Goal: Transaction & Acquisition: Purchase product/service

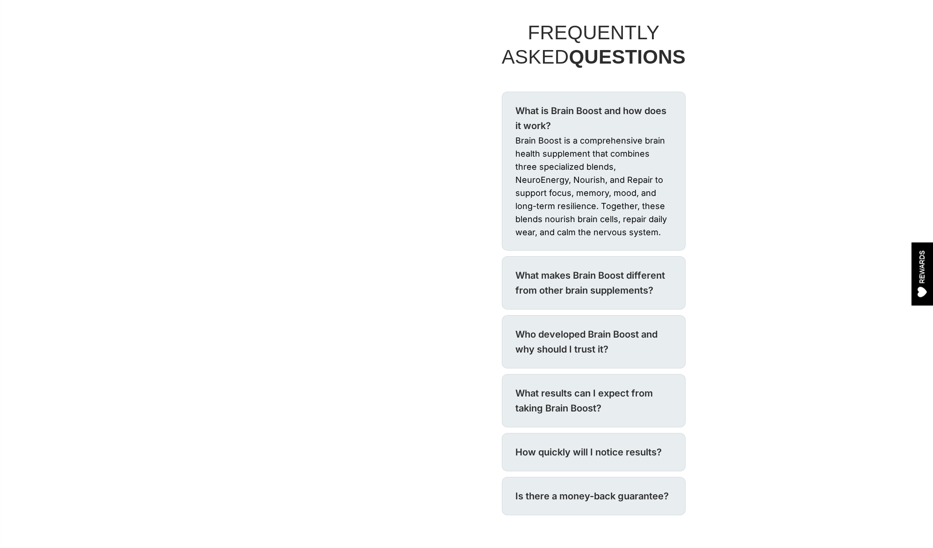
scroll to position [394, 0]
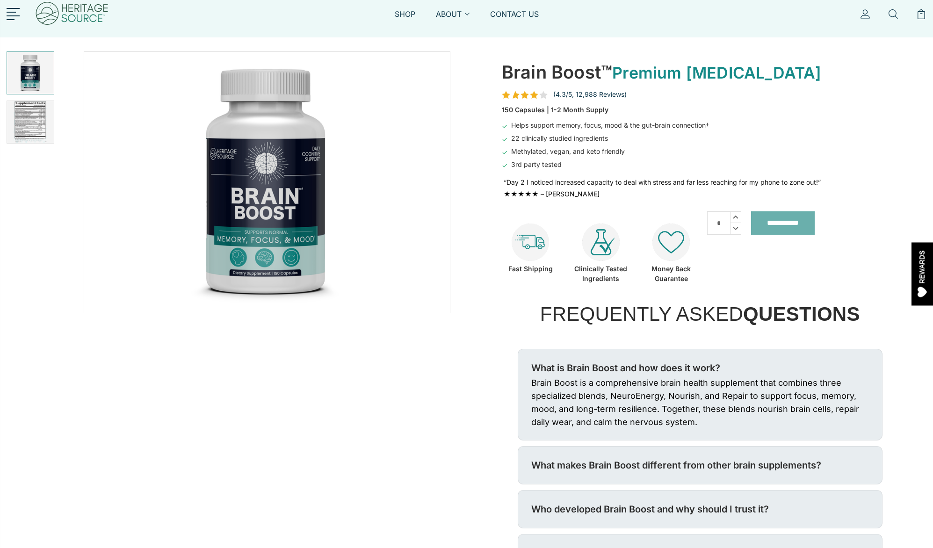
scroll to position [10, 0]
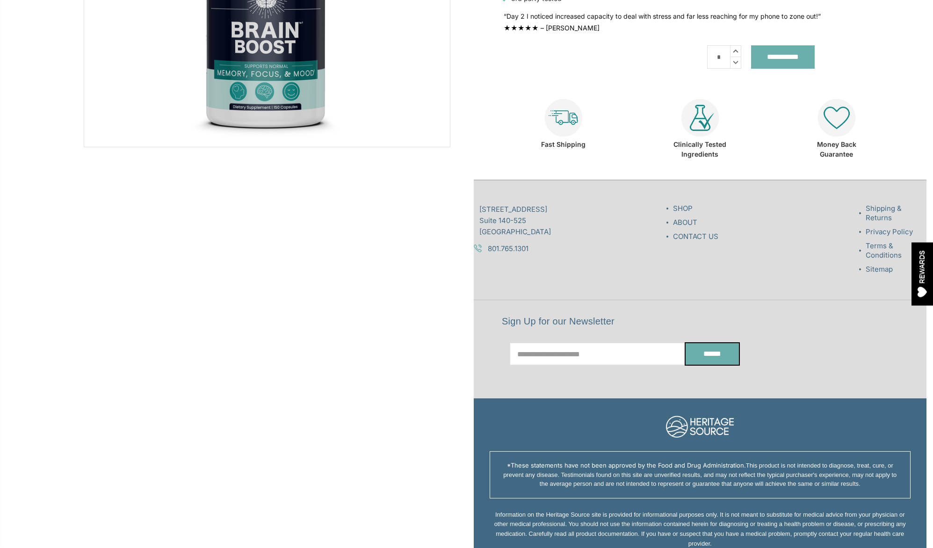
scroll to position [302, 0]
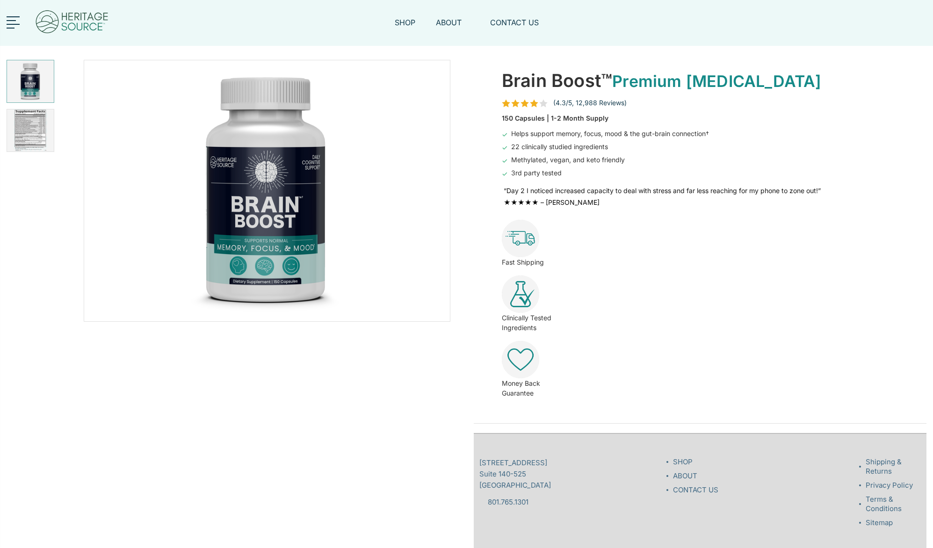
scroll to position [302, 0]
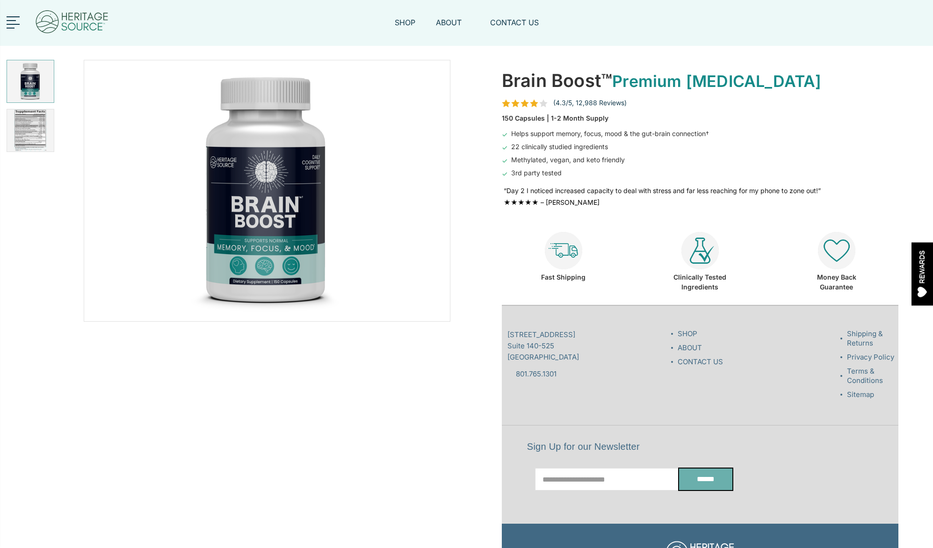
scroll to position [274, 0]
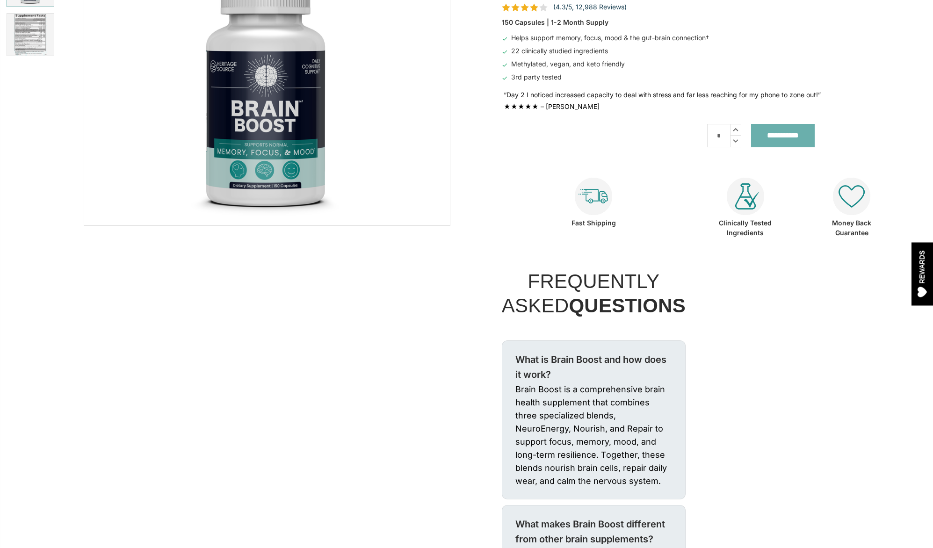
scroll to position [57, 0]
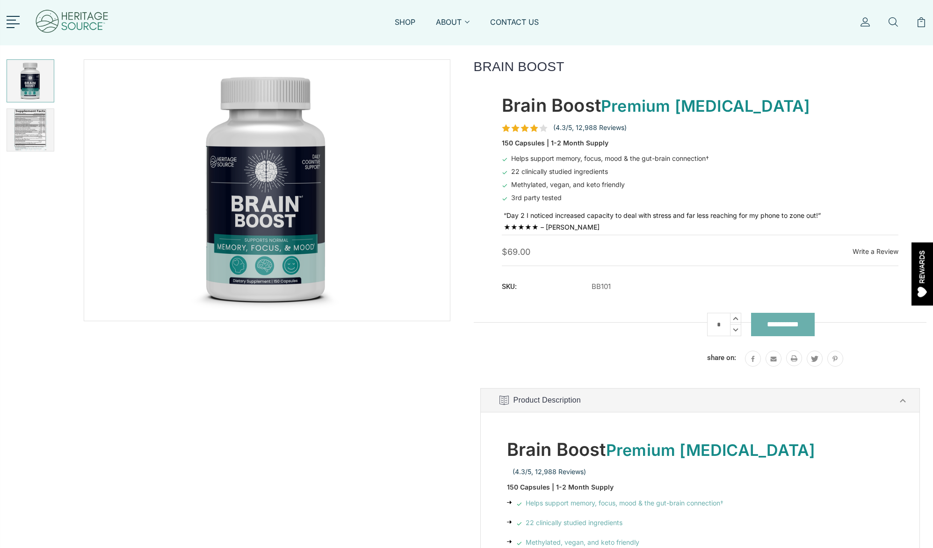
scroll to position [44, 0]
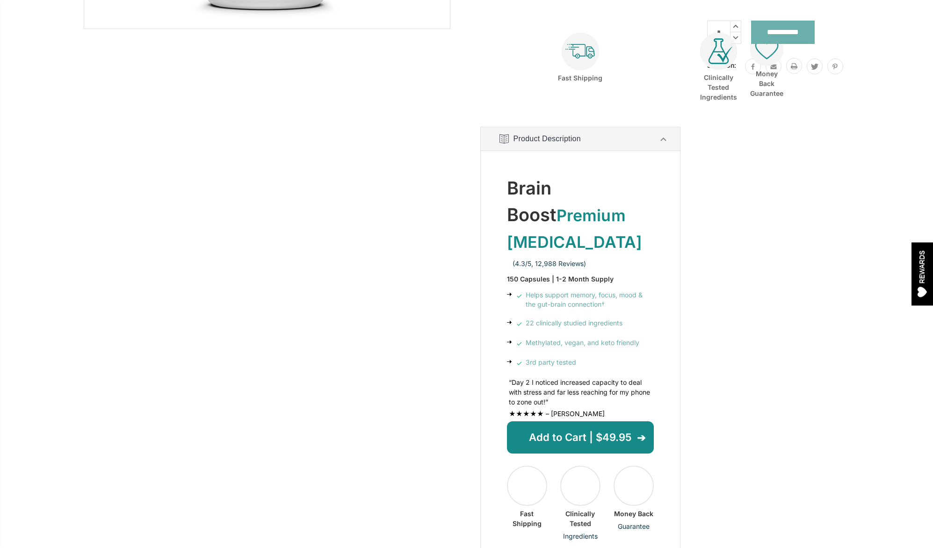
scroll to position [251, 0]
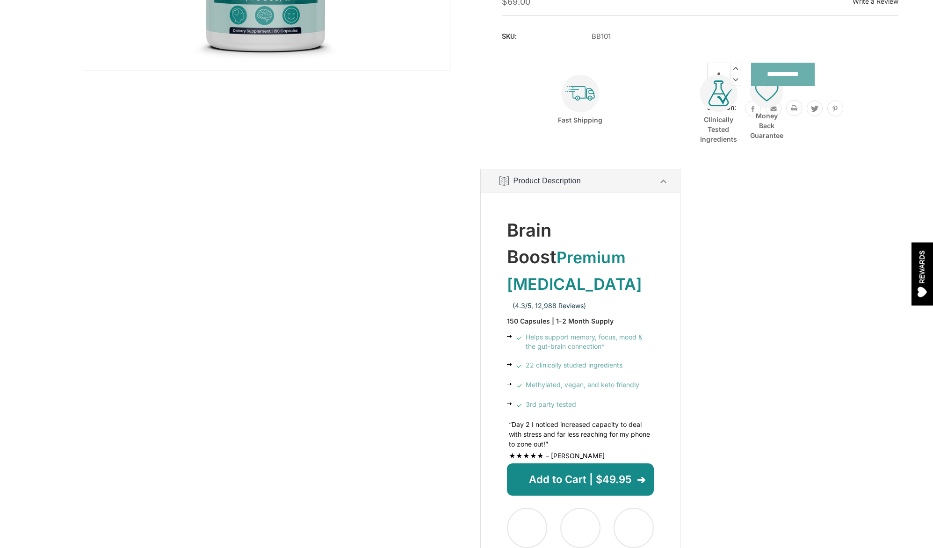
click at [667, 180] on icon at bounding box center [664, 181] width 12 height 12
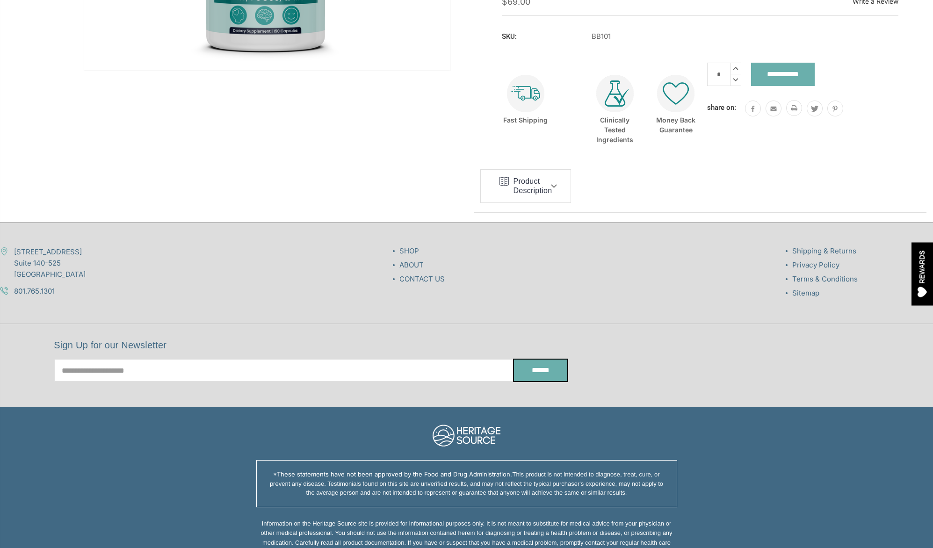
click at [554, 186] on use at bounding box center [554, 186] width 6 height 4
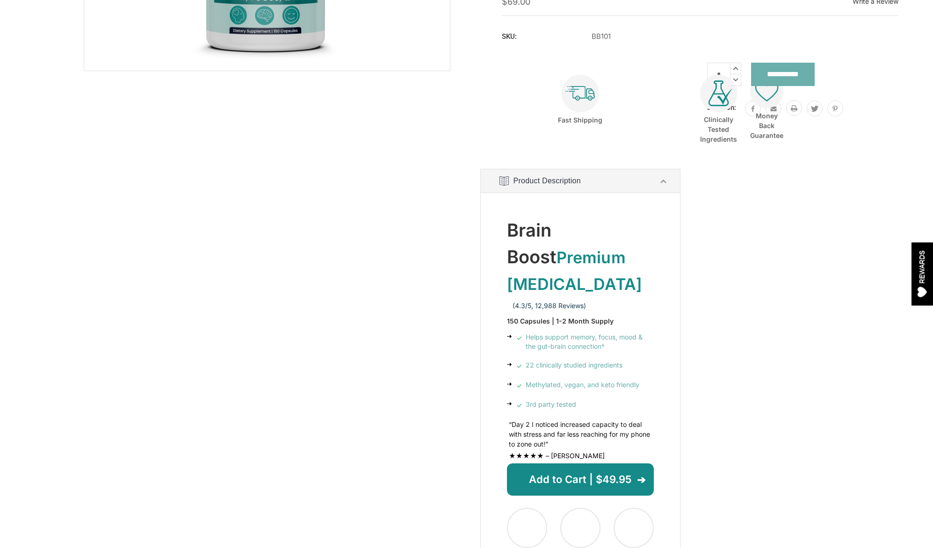
click at [665, 180] on icon at bounding box center [664, 181] width 12 height 12
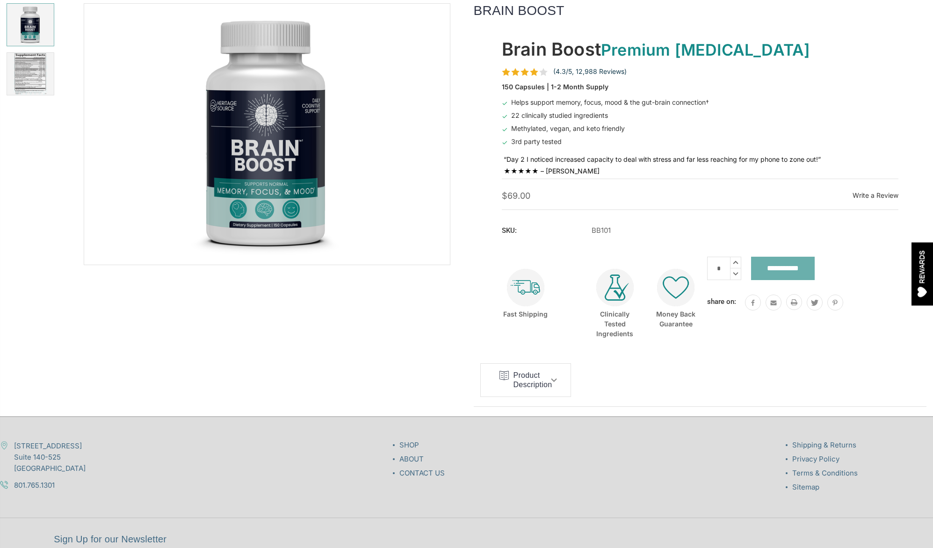
scroll to position [58, 0]
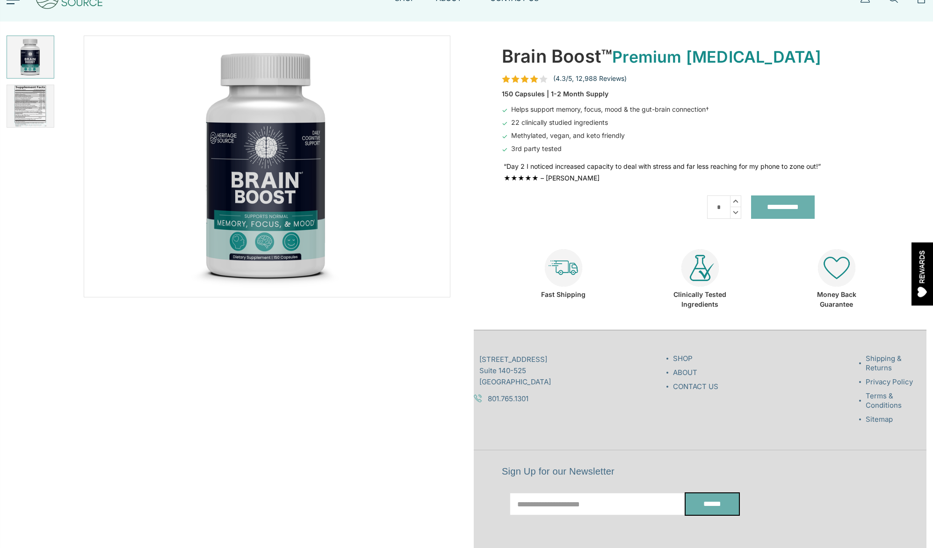
scroll to position [23, 0]
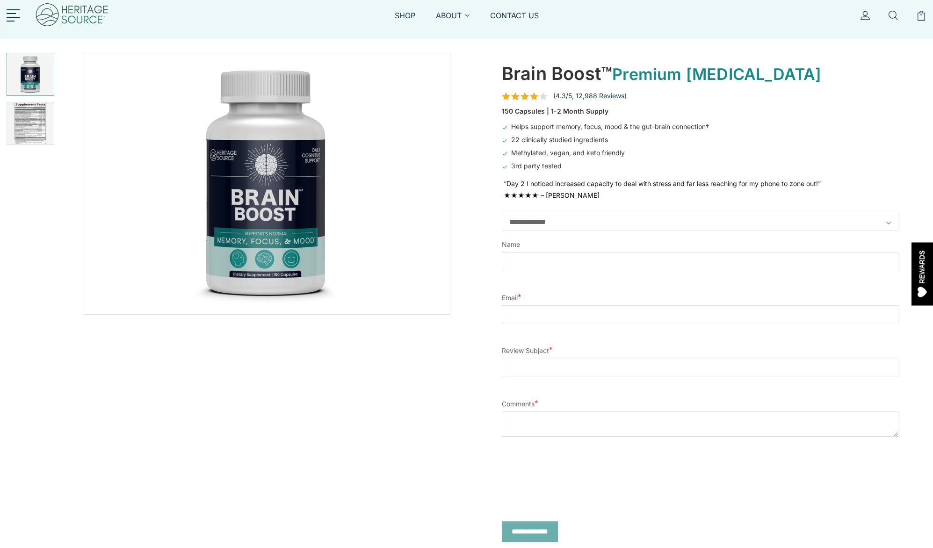
scroll to position [6, 0]
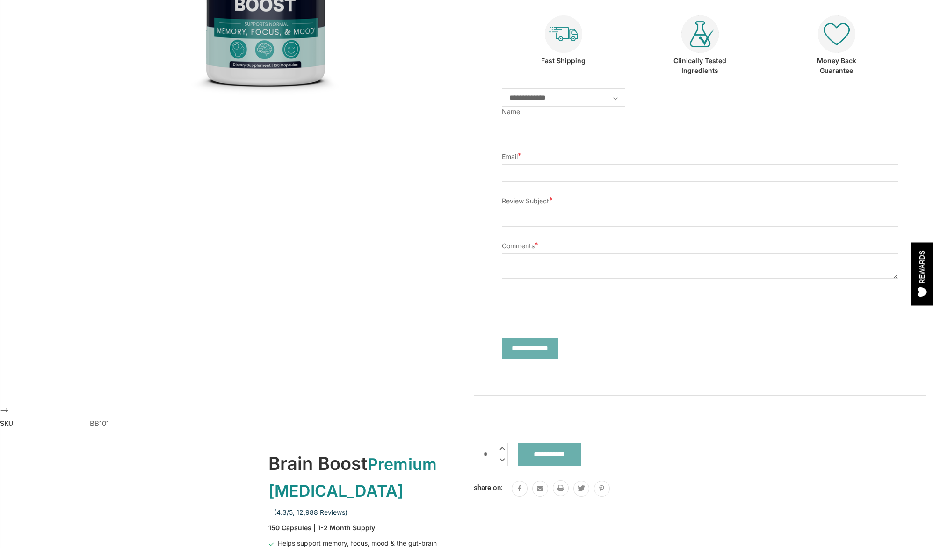
scroll to position [218, 0]
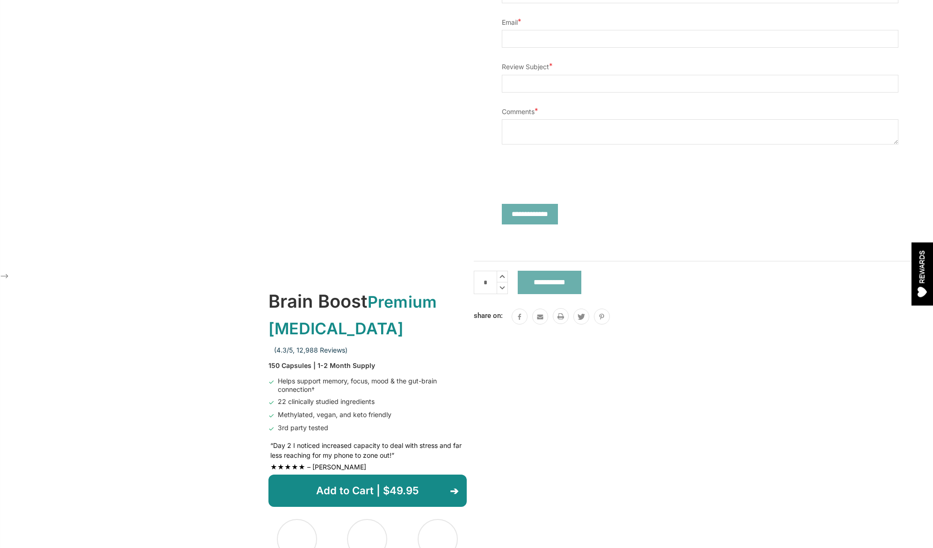
scroll to position [369, 0]
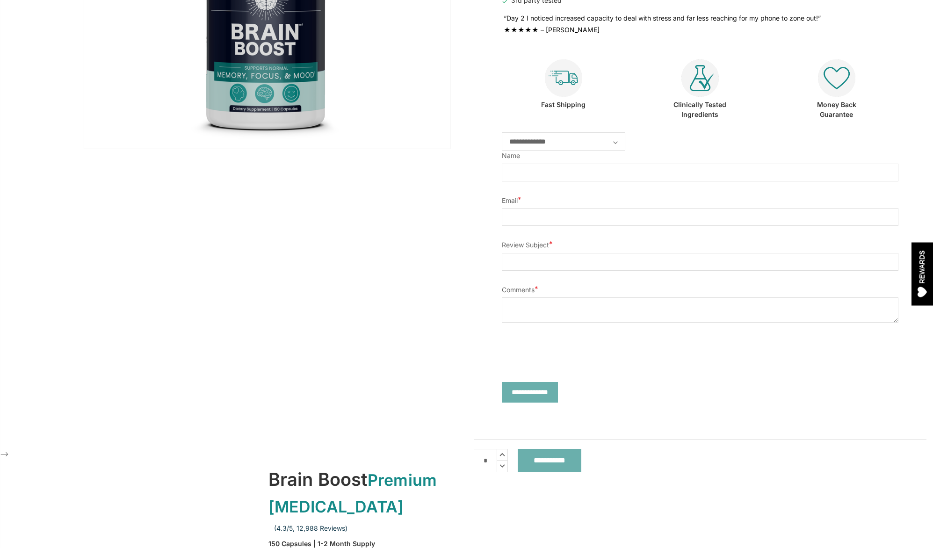
scroll to position [161, 0]
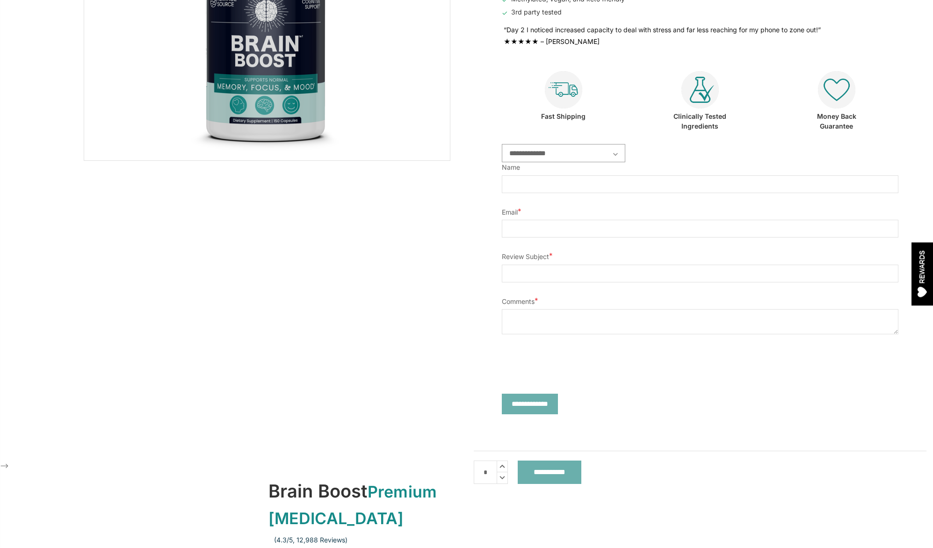
click at [603, 155] on select "**********" at bounding box center [563, 153] width 123 height 18
click at [502, 144] on select "**********" at bounding box center [563, 153] width 123 height 18
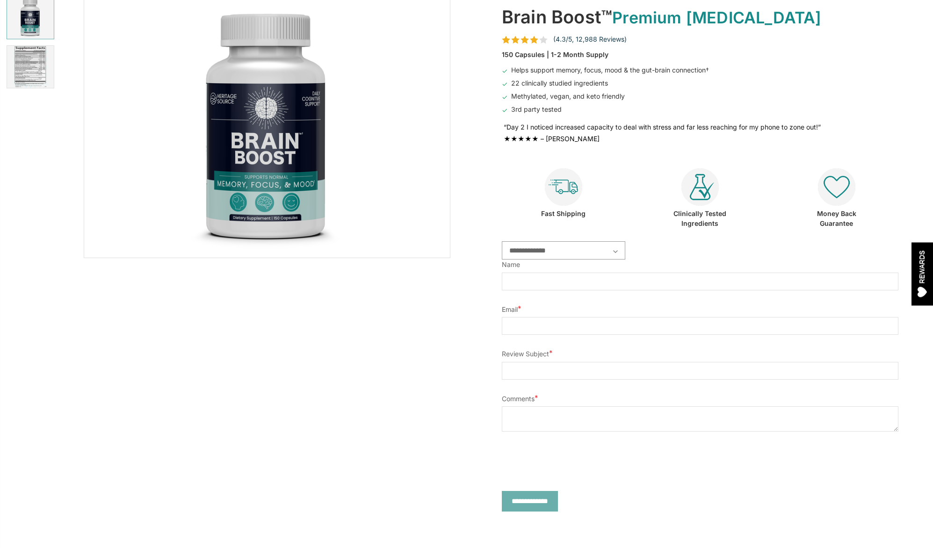
scroll to position [0, 0]
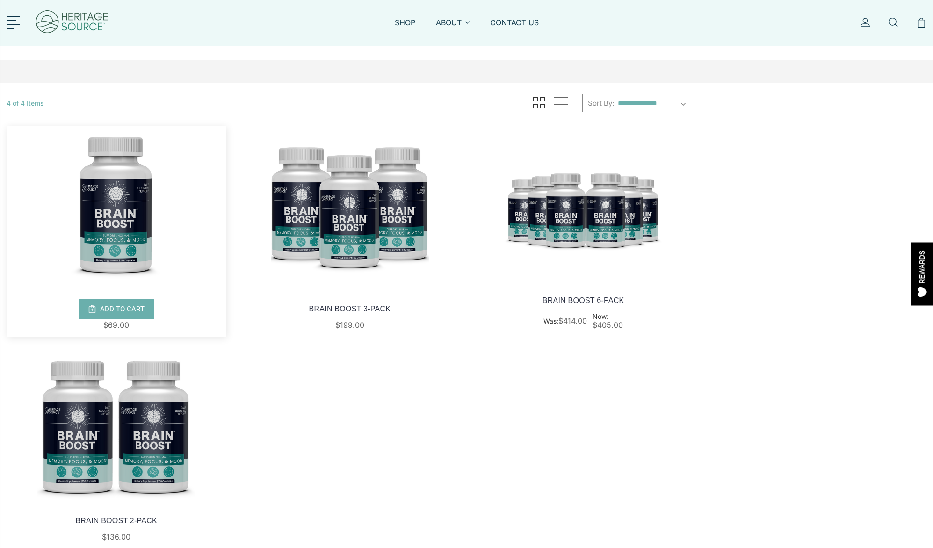
click at [131, 228] on img at bounding box center [116, 205] width 219 height 158
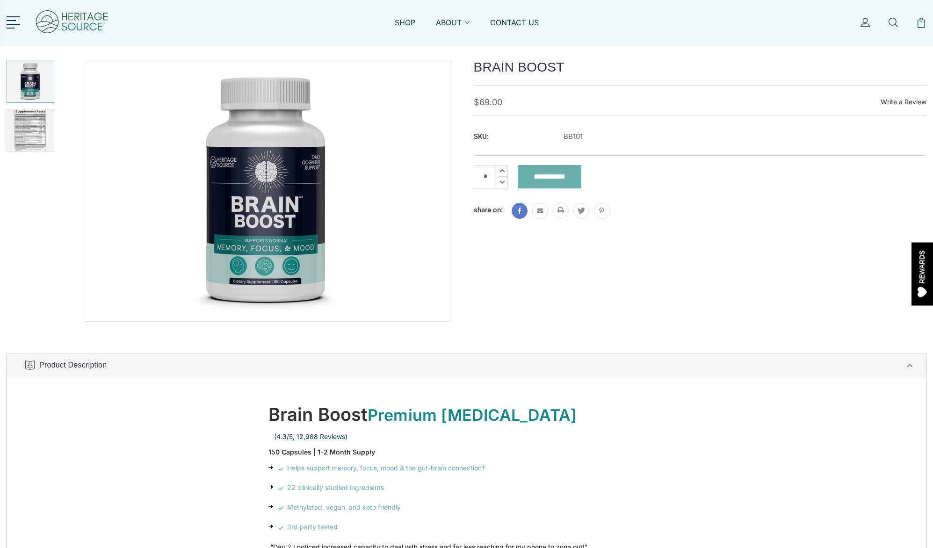
click at [518, 211] on use at bounding box center [519, 211] width 3 height 6
click at [503, 151] on icon at bounding box center [502, 152] width 10 height 11
click at [503, 167] on icon at bounding box center [502, 164] width 10 height 11
type input "*"
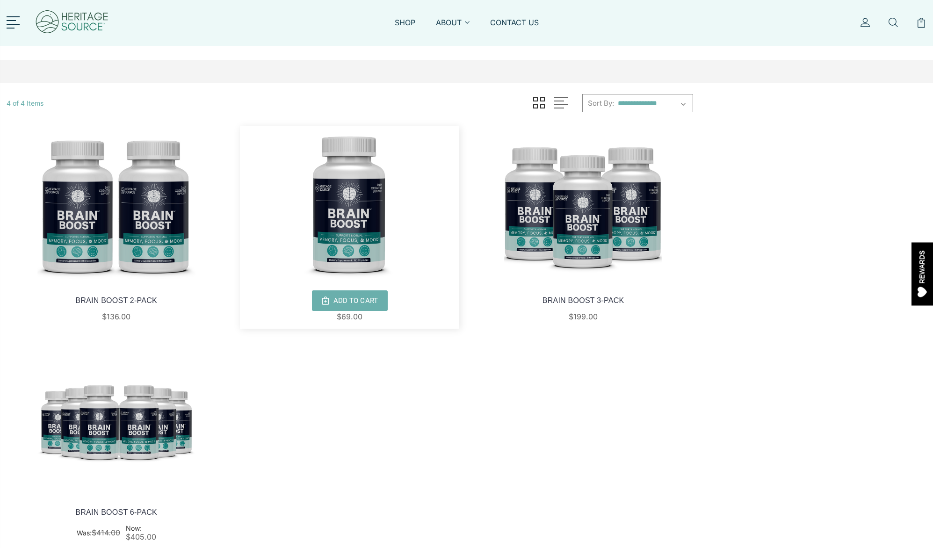
click at [348, 147] on img at bounding box center [349, 205] width 219 height 158
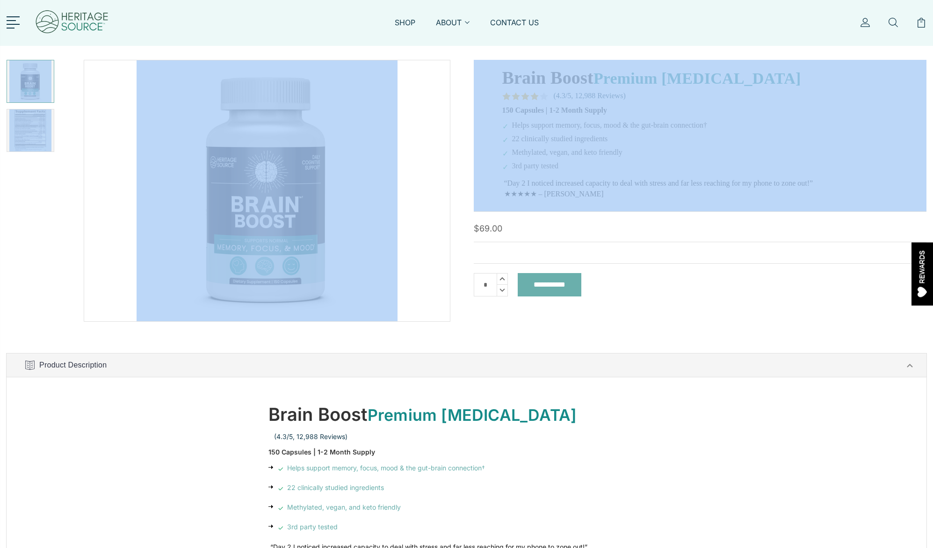
drag, startPoint x: 933, startPoint y: 115, endPoint x: 581, endPoint y: 186, distance: 359.3
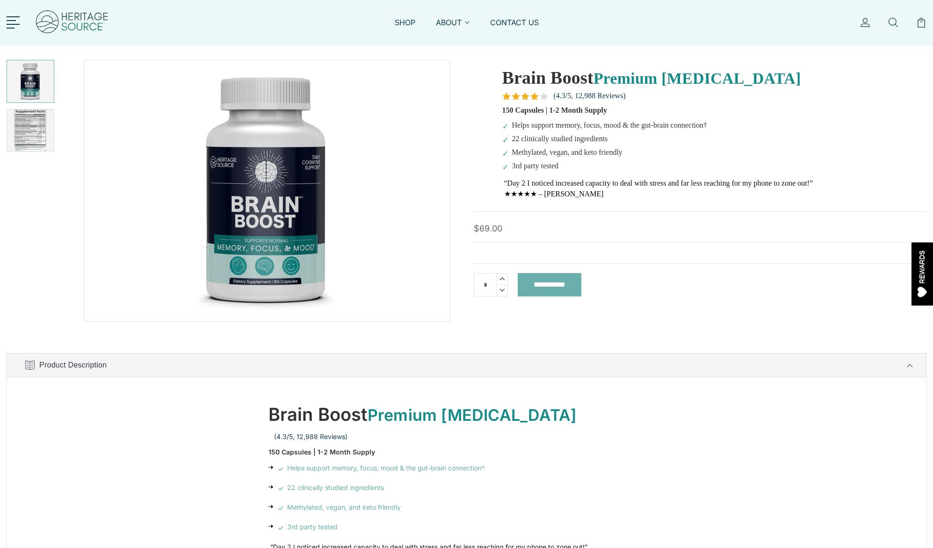
click at [613, 161] on li "✓ 3rd party tested" at bounding box center [700, 166] width 397 height 10
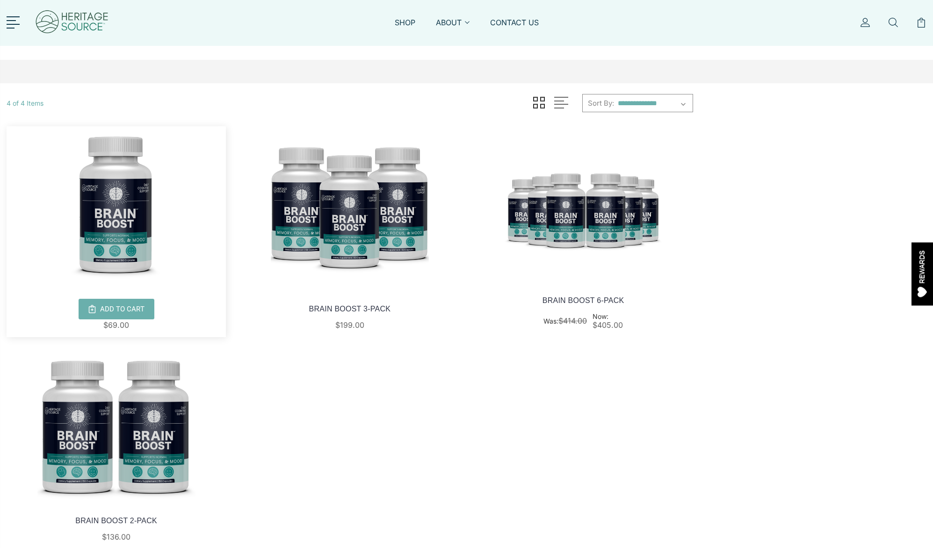
click at [125, 218] on img at bounding box center [116, 205] width 219 height 158
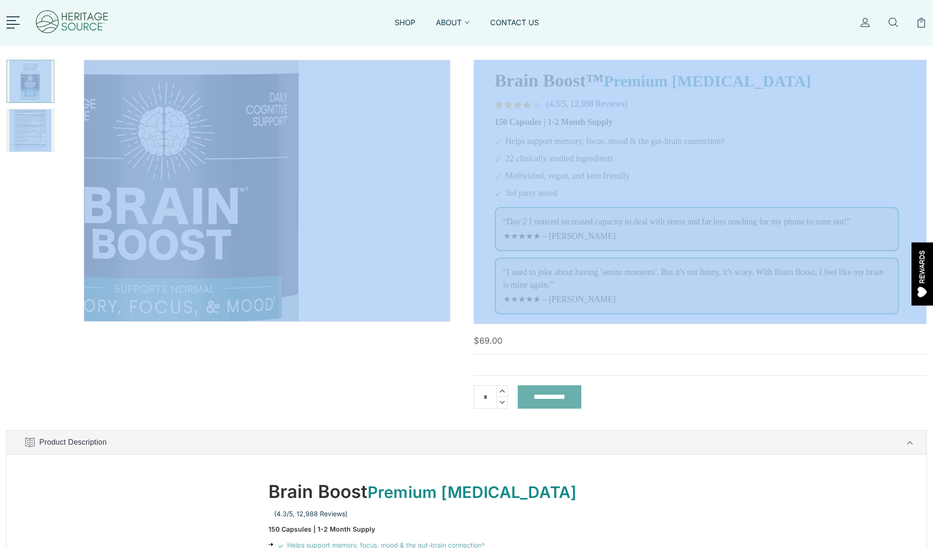
drag, startPoint x: 720, startPoint y: 55, endPoint x: 426, endPoint y: 203, distance: 329.3
click at [426, 203] on div "MSRP: Was: Now: $69.00 ) *" at bounding box center [466, 421] width 933 height 737
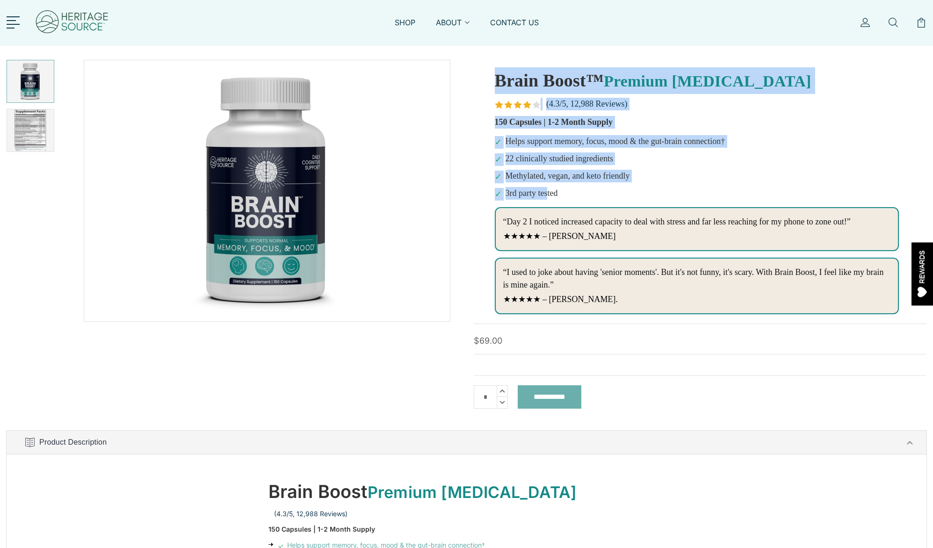
drag, startPoint x: 547, startPoint y: 192, endPoint x: 384, endPoint y: 41, distance: 221.7
click at [473, 59] on html "Brain Boost™ Premium Nootropic (4.3/5, 12,988 Reviews) 150 Capsules | 1-2 Month…" at bounding box center [699, 190] width 453 height 262
click at [562, 158] on span "22 clinically studied ingredients" at bounding box center [559, 158] width 108 height 13
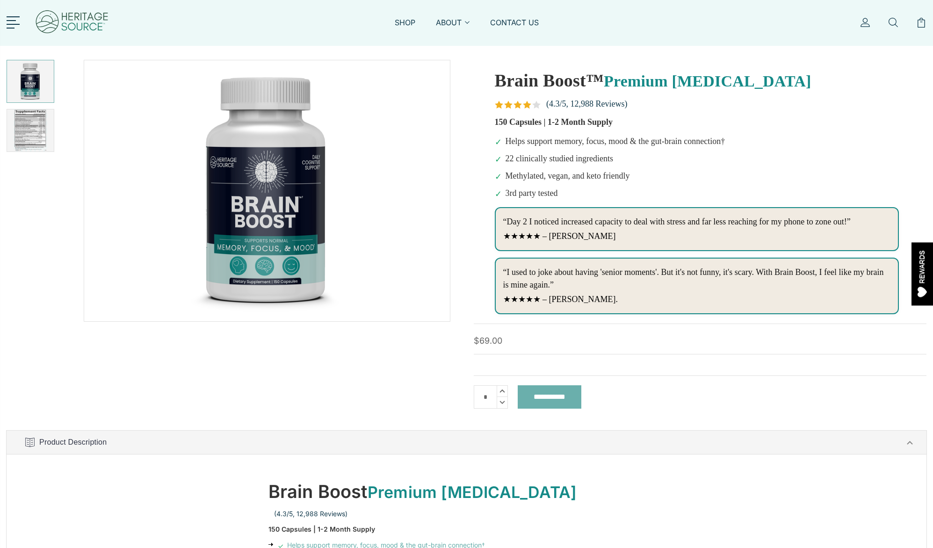
click at [545, 196] on span "3rd party tested" at bounding box center [531, 193] width 52 height 13
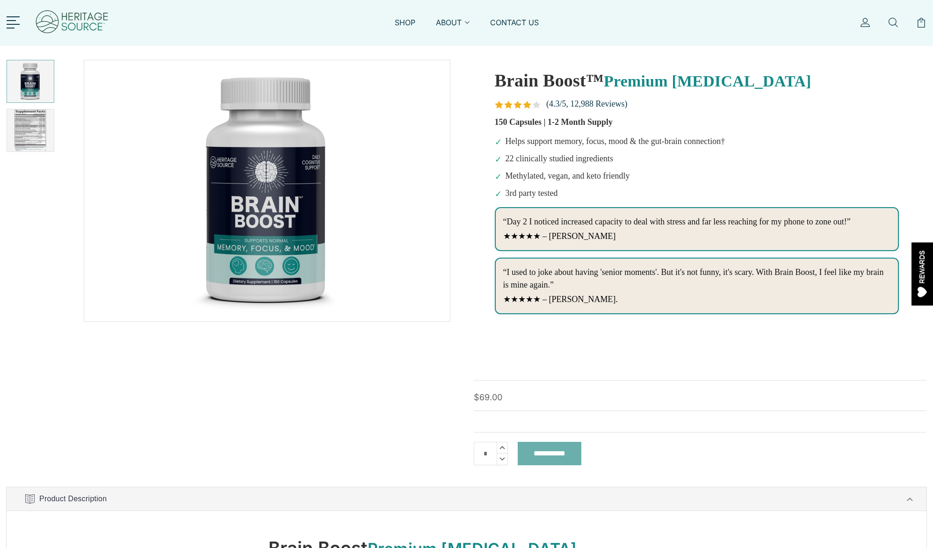
click at [603, 346] on html "Brain Boost™ Premium Nootropic (4.3/5, 12,988 Reviews) 150 Capsules | 1-2 Month…" at bounding box center [699, 218] width 453 height 318
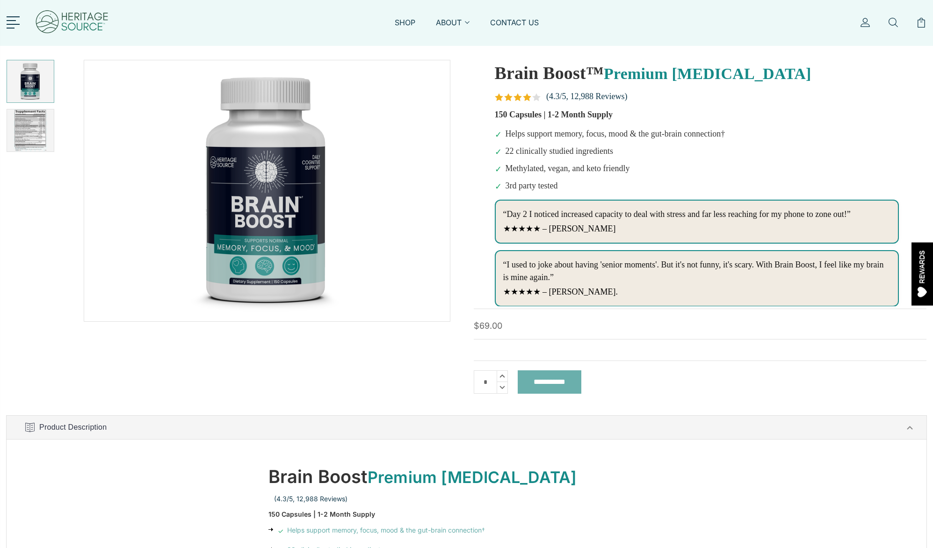
click at [403, 11] on nav "SHOP ABOUT About Heritage Source Affiliates & Creators Boost Your Friends - Rew…" at bounding box center [467, 23] width 460 height 32
click at [403, 22] on link "SHOP" at bounding box center [405, 28] width 21 height 22
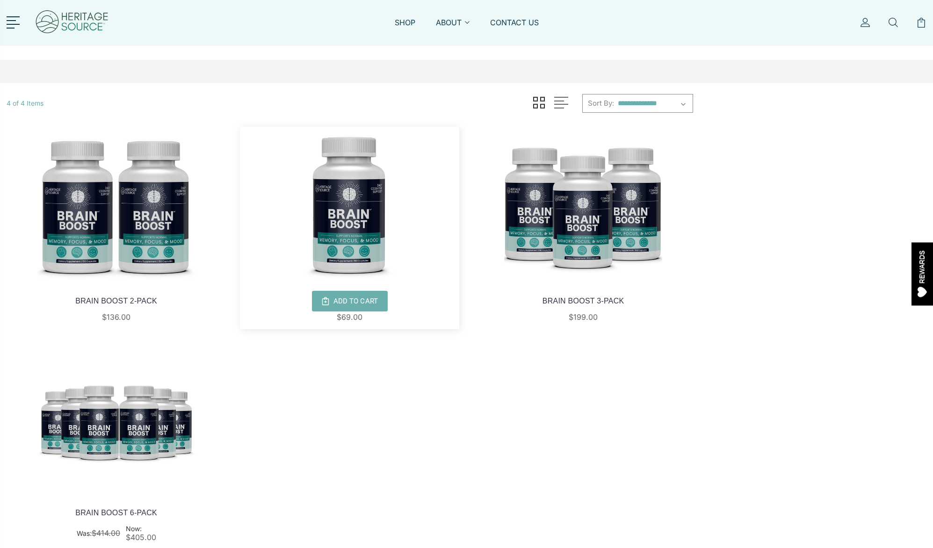
click at [374, 171] on img at bounding box center [349, 206] width 219 height 158
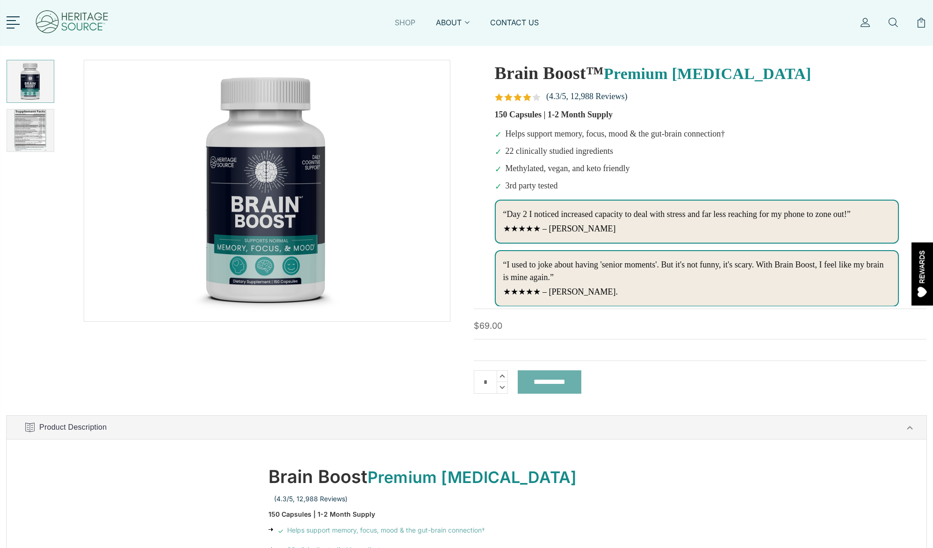
click at [410, 20] on link "SHOP" at bounding box center [405, 28] width 21 height 22
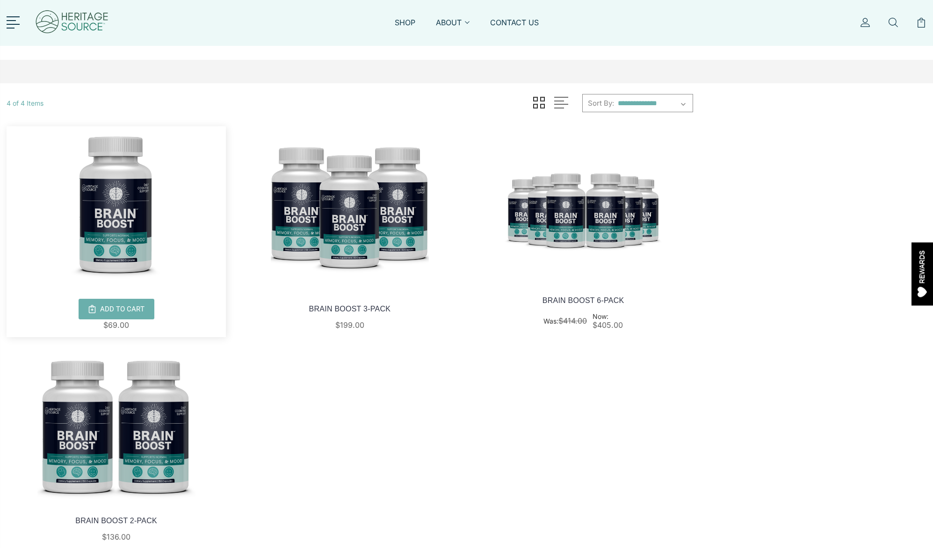
click at [126, 196] on img at bounding box center [116, 205] width 219 height 158
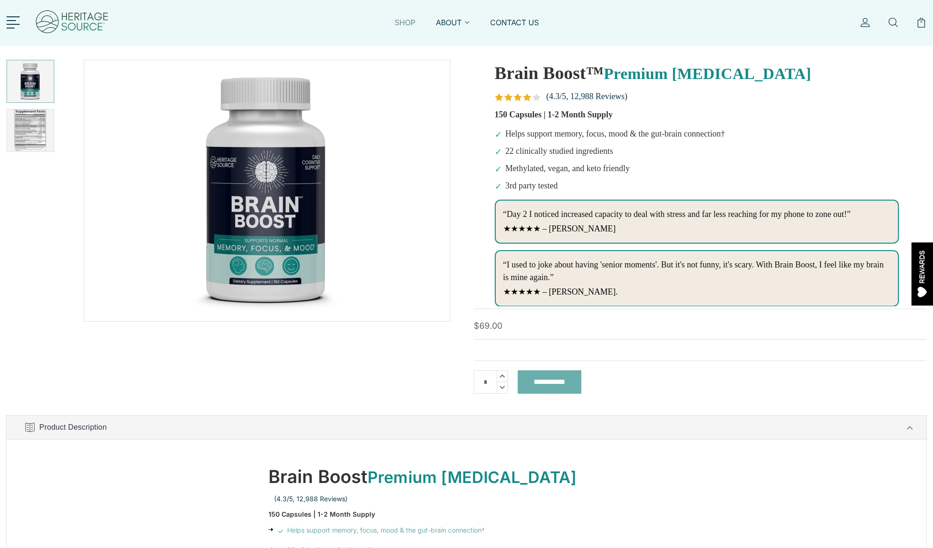
click at [398, 22] on link "SHOP" at bounding box center [405, 28] width 21 height 22
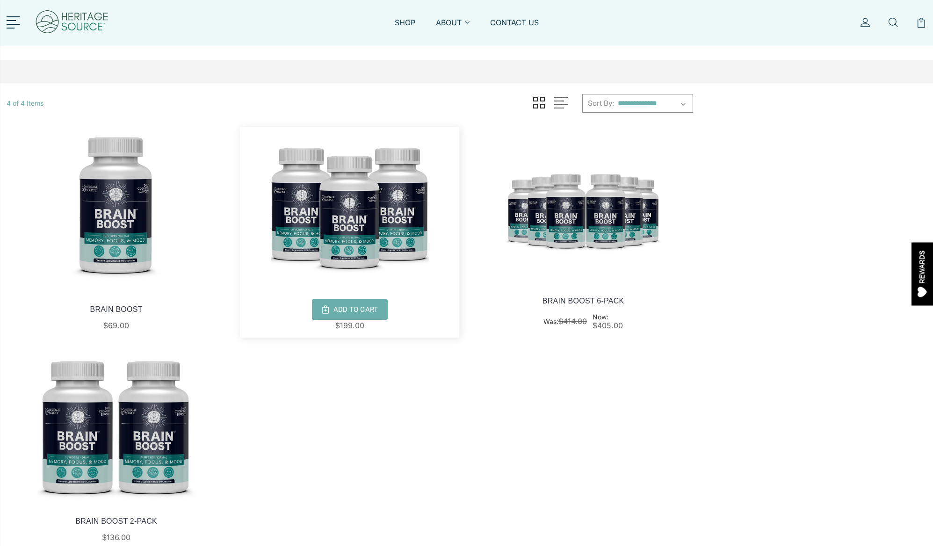
click at [358, 158] on img at bounding box center [349, 206] width 219 height 158
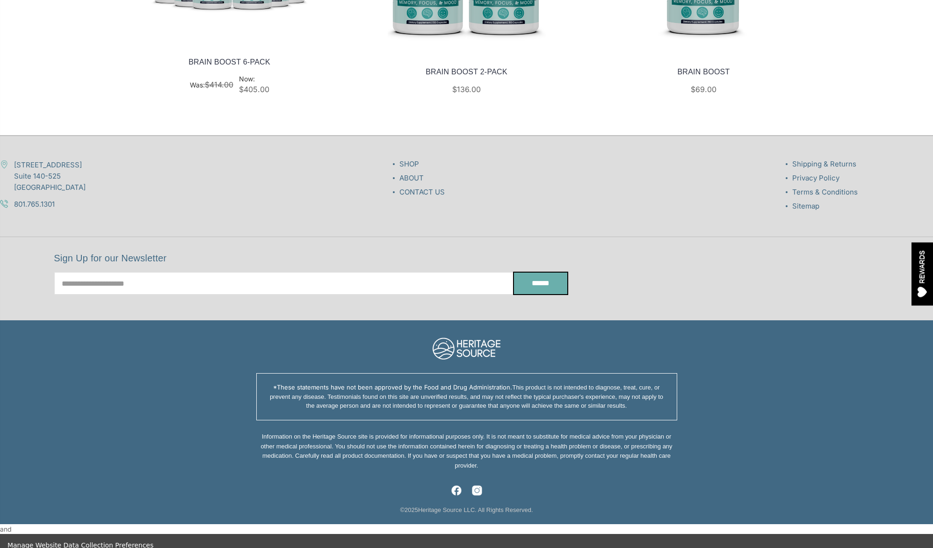
scroll to position [710, 0]
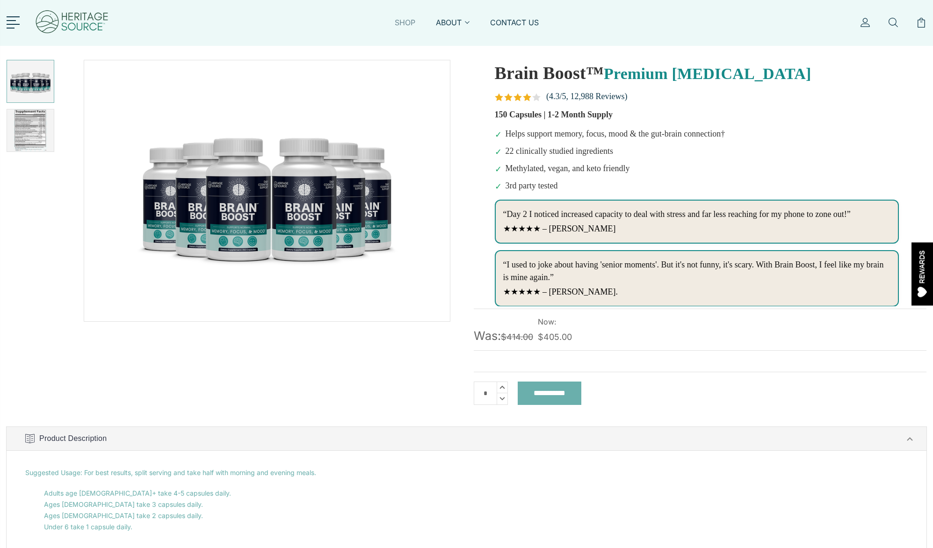
click at [406, 18] on link "SHOP" at bounding box center [405, 28] width 21 height 22
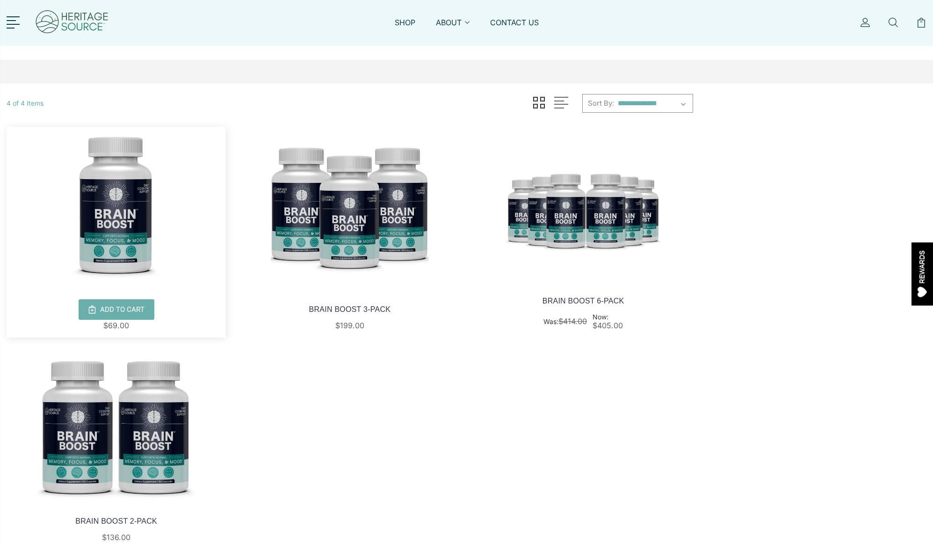
click at [145, 193] on img at bounding box center [116, 206] width 219 height 158
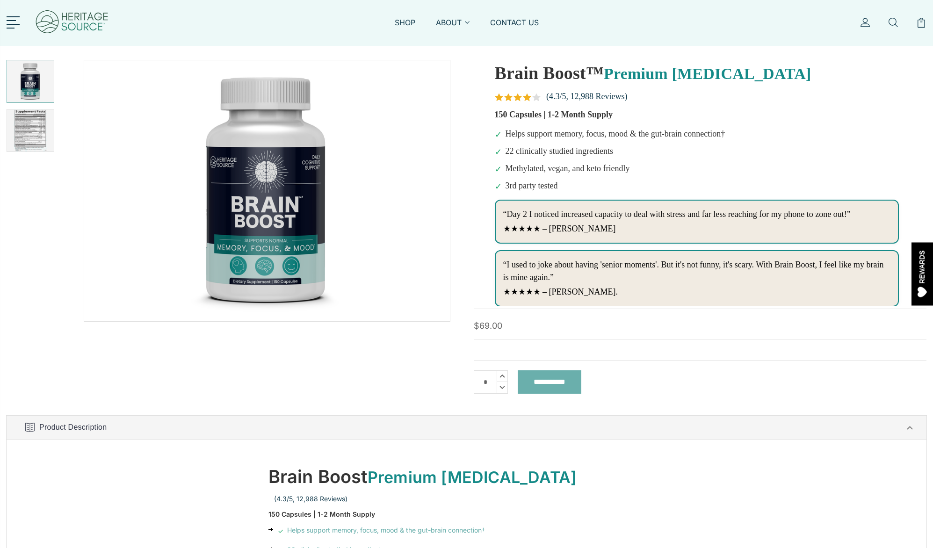
drag, startPoint x: 566, startPoint y: 327, endPoint x: 563, endPoint y: 368, distance: 40.8
click at [563, 368] on section "MSRP: Was: Now: $69.00 (You save ) Write a Review × BRAIN BOOST *" at bounding box center [700, 215] width 467 height 311
click at [97, 21] on img at bounding box center [72, 23] width 75 height 36
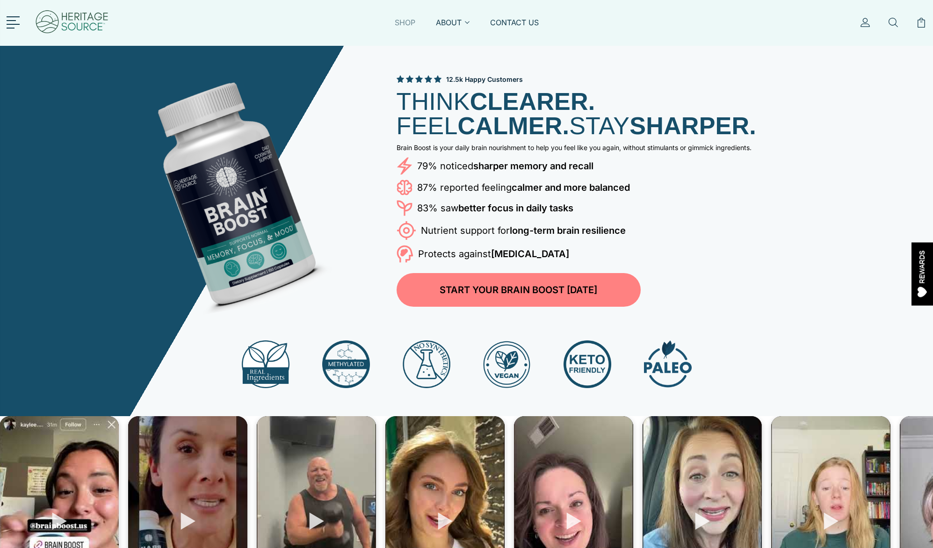
click at [408, 21] on link "SHOP" at bounding box center [405, 28] width 21 height 22
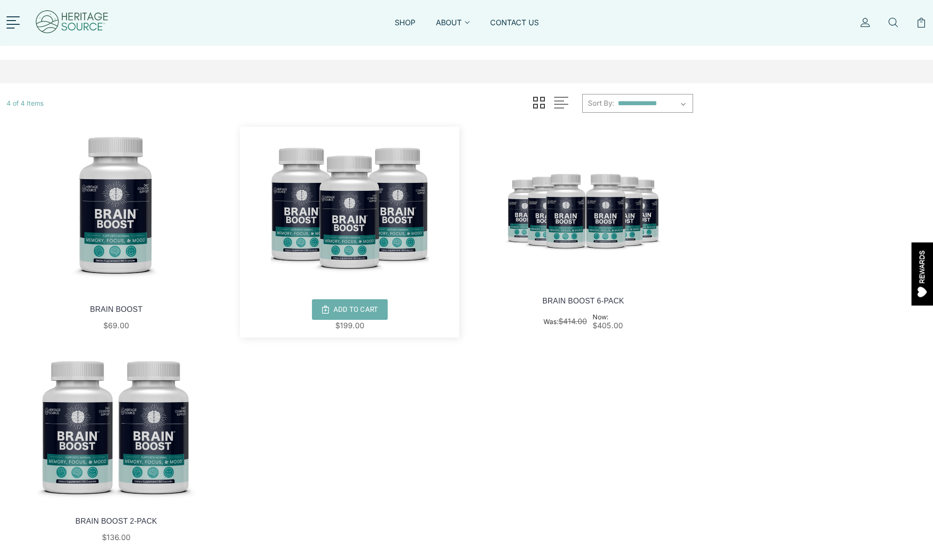
click at [326, 210] on img at bounding box center [349, 206] width 219 height 158
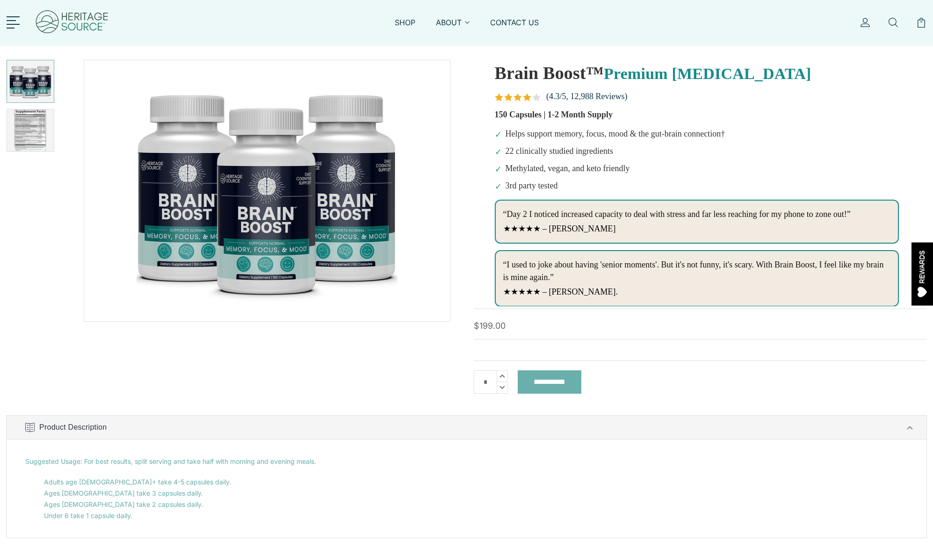
click at [397, 15] on nav "SHOP ABOUT About Heritage Source Affiliates & Creators Boost Your Friends - Rew…" at bounding box center [467, 23] width 460 height 32
click at [400, 21] on link "SHOP" at bounding box center [405, 28] width 21 height 22
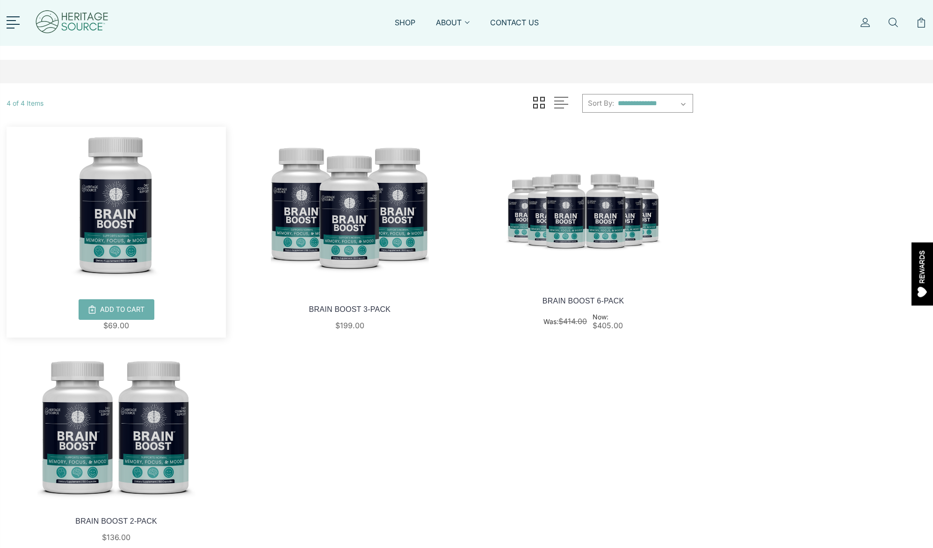
click at [108, 175] on img at bounding box center [116, 206] width 219 height 158
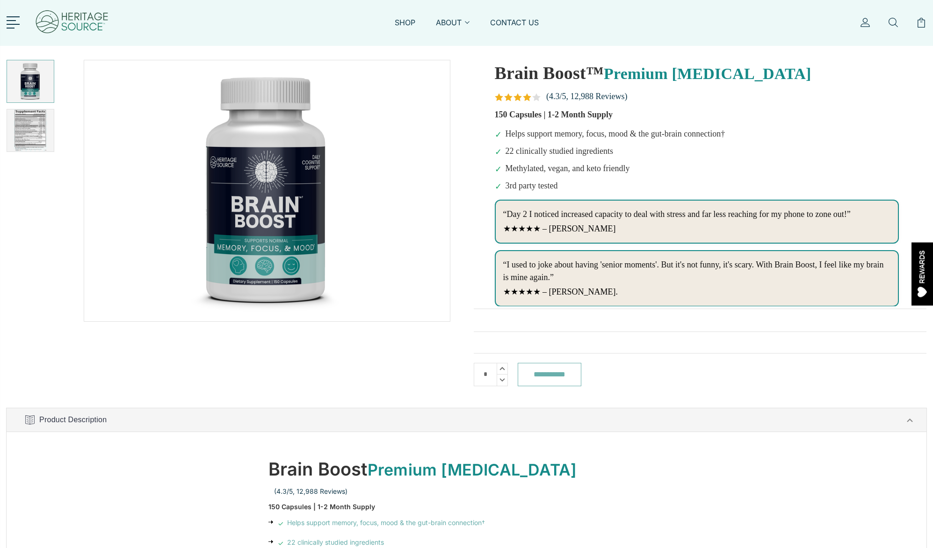
drag, startPoint x: 556, startPoint y: 315, endPoint x: 555, endPoint y: 362, distance: 46.8
click at [555, 362] on div "Write a Review × BRAIN BOOST * *******" at bounding box center [466, 413] width 947 height 707
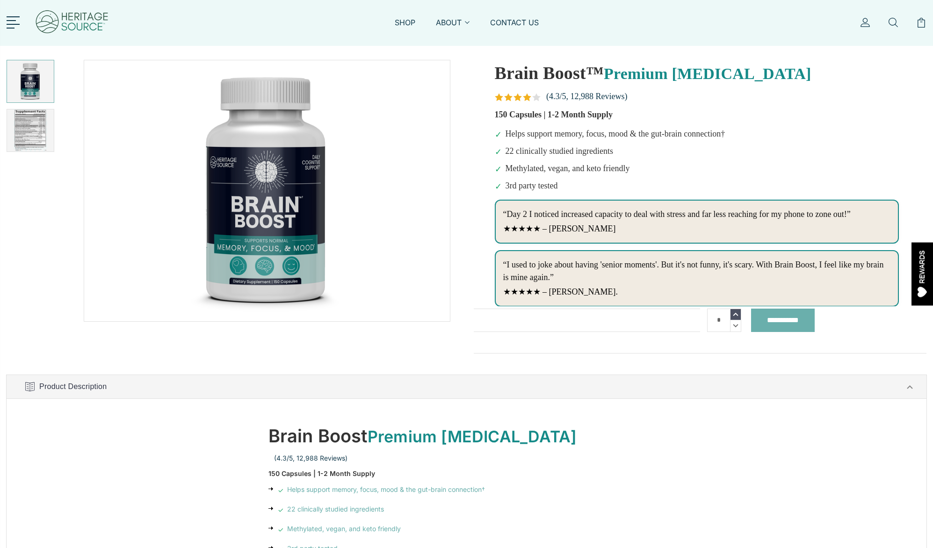
click at [735, 315] on icon at bounding box center [736, 314] width 10 height 11
click at [735, 324] on icon at bounding box center [736, 325] width 10 height 11
click at [735, 313] on icon at bounding box center [736, 314] width 10 height 11
click at [735, 323] on icon at bounding box center [736, 325] width 10 height 11
type input "*"
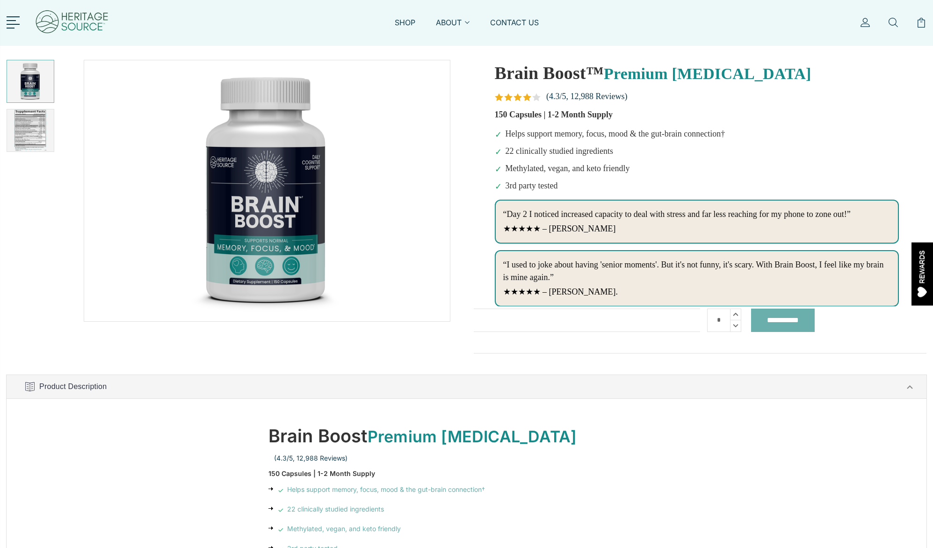
click at [613, 320] on div "**********" at bounding box center [587, 320] width 226 height 23
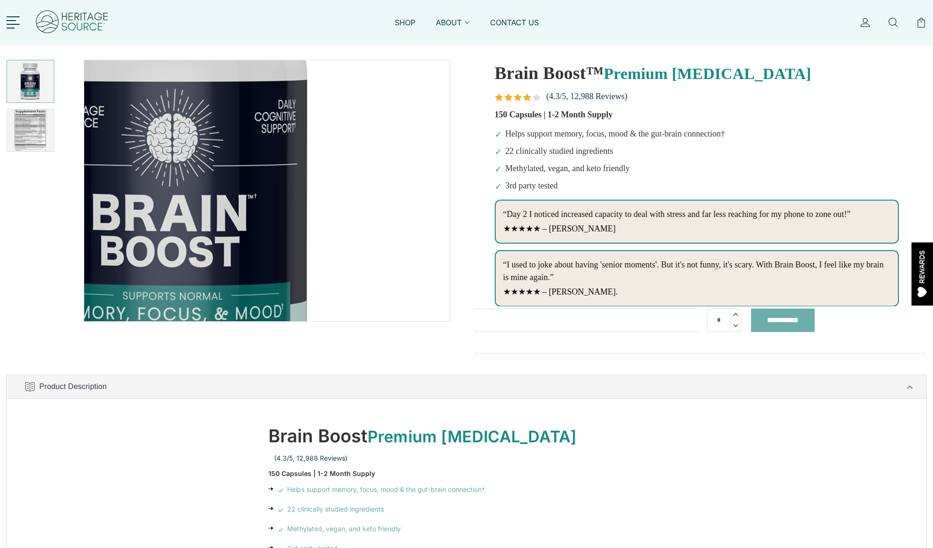
click at [412, 197] on img at bounding box center [174, 181] width 599 height 599
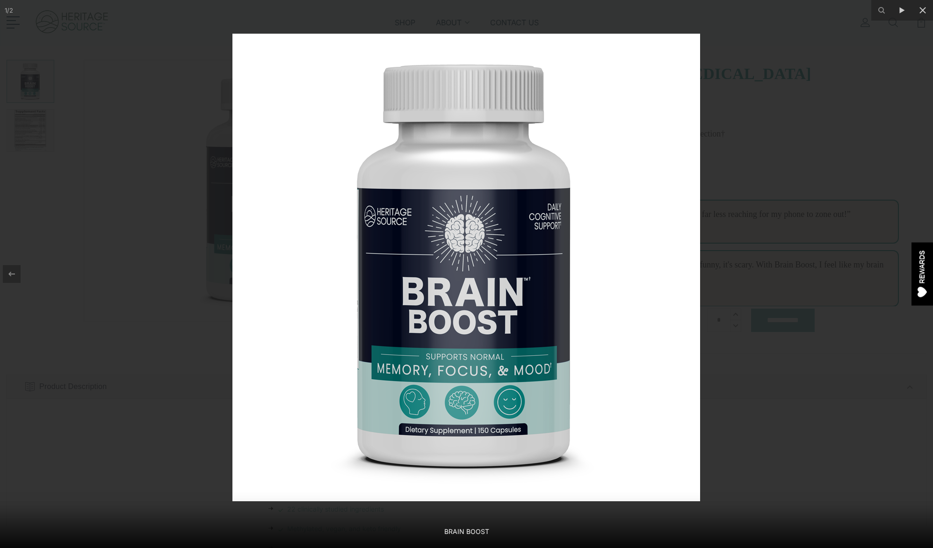
click at [629, 30] on div at bounding box center [466, 274] width 933 height 548
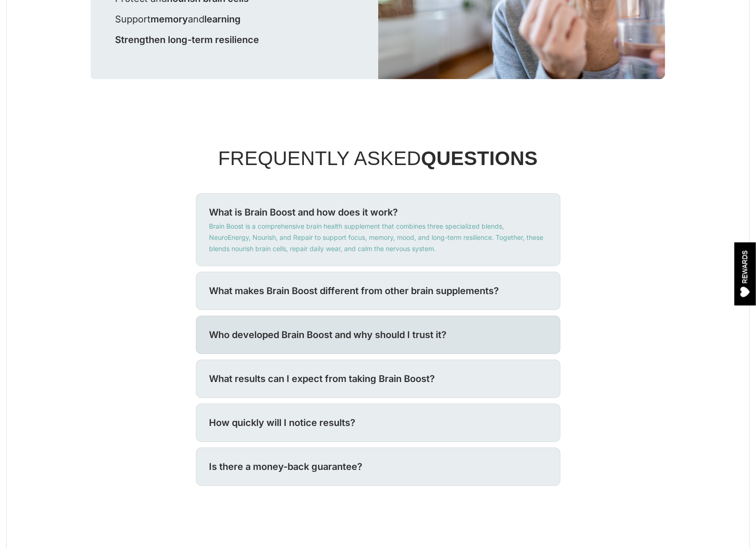
scroll to position [1059, 0]
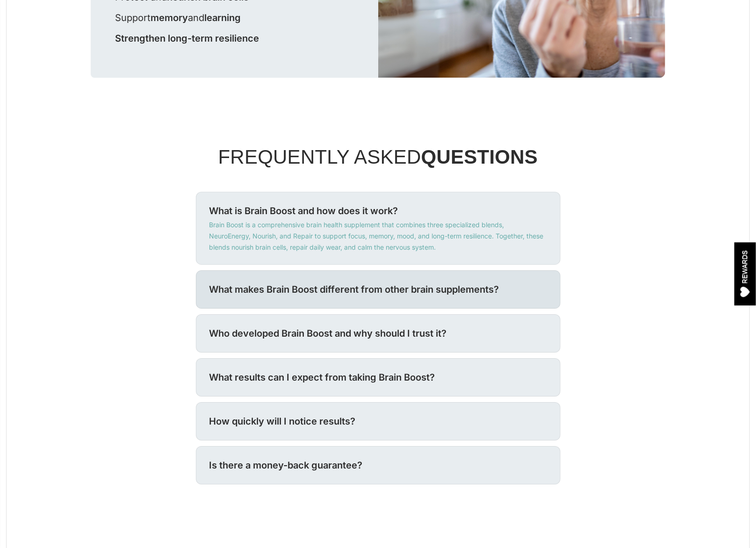
click at [503, 297] on div "What makes Brain Boost different from other brain supplements? Most brain produ…" at bounding box center [378, 289] width 365 height 38
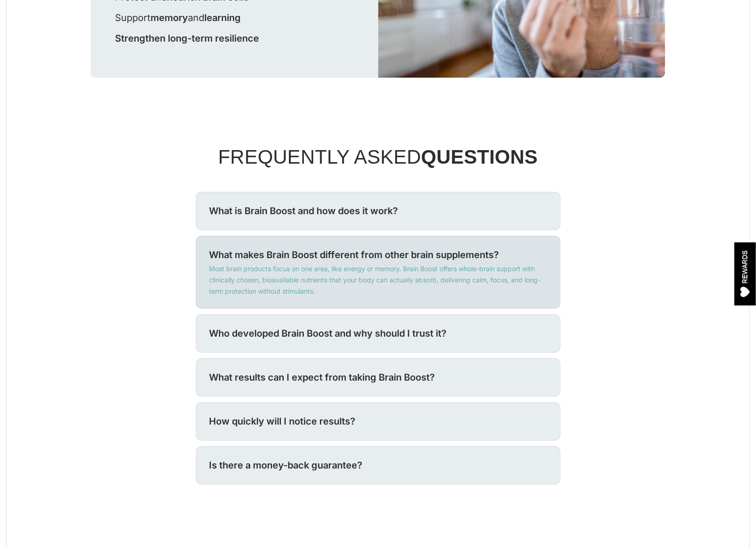
click at [505, 292] on p "Most brain products focus on one area, like energy or memory. Brain Boost offer…" at bounding box center [379, 279] width 338 height 35
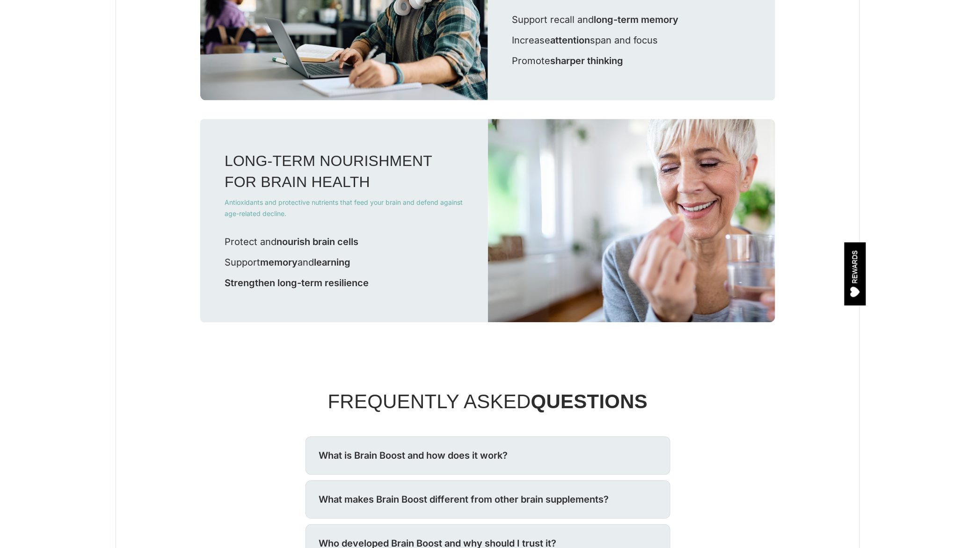
scroll to position [0, 0]
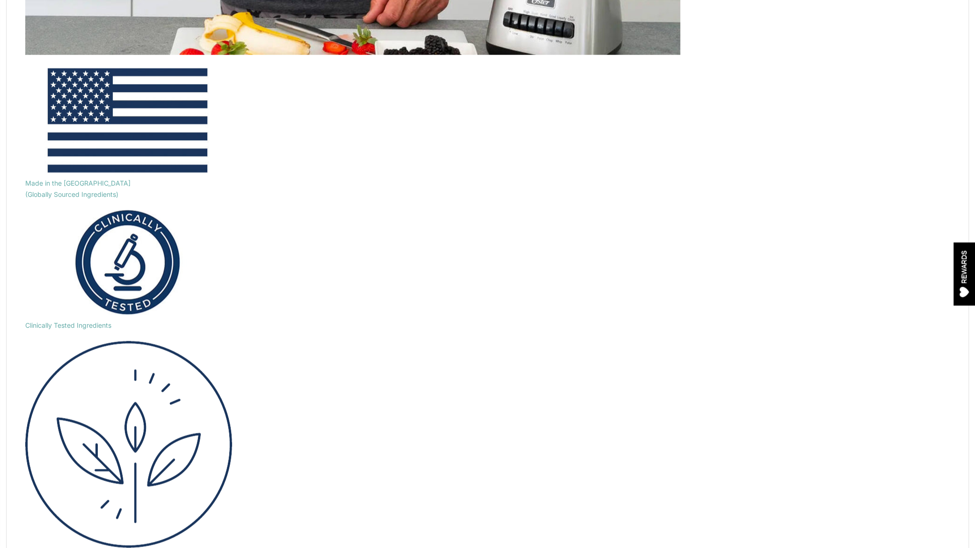
scroll to position [1053, 0]
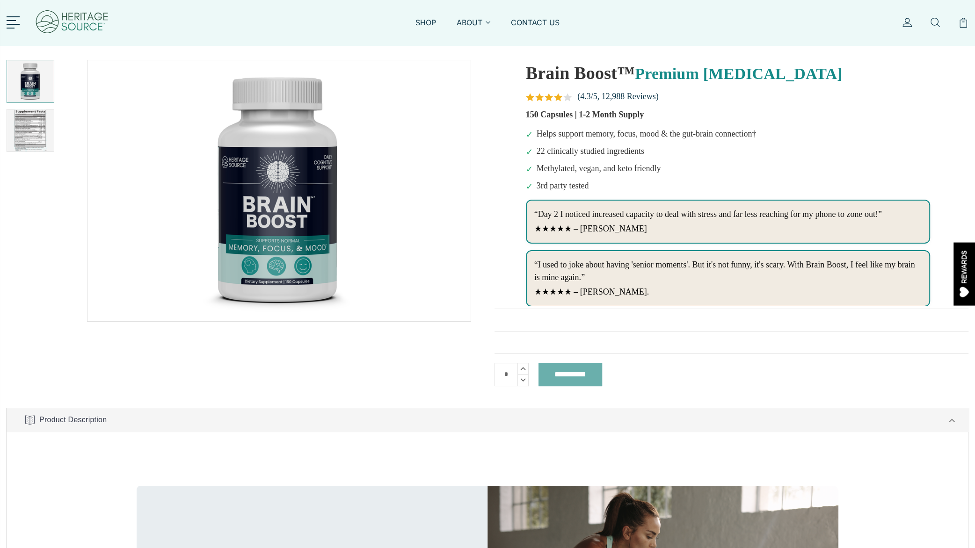
click at [69, 0] on div at bounding box center [72, 23] width 75 height 46
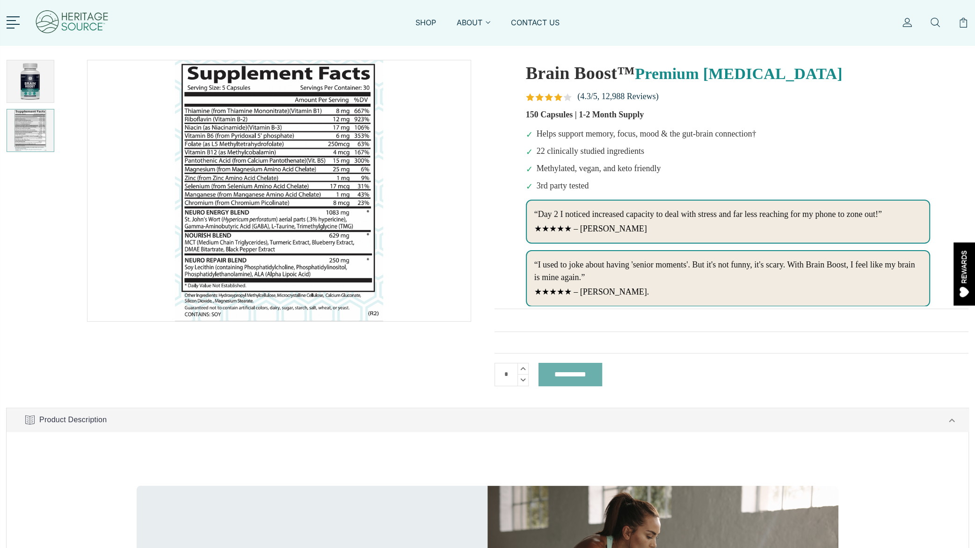
click at [10, 130] on img at bounding box center [30, 130] width 42 height 42
click at [19, 130] on img at bounding box center [30, 130] width 42 height 42
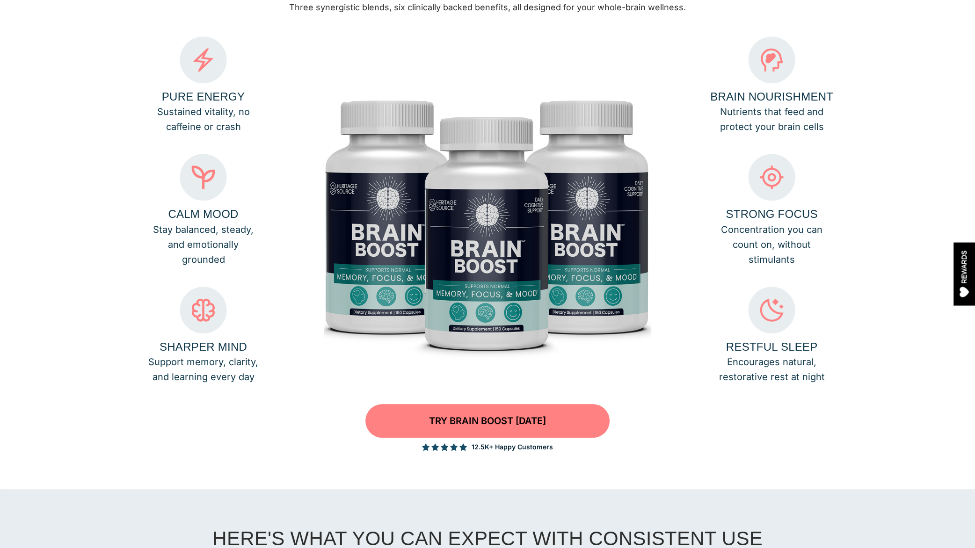
scroll to position [691, 0]
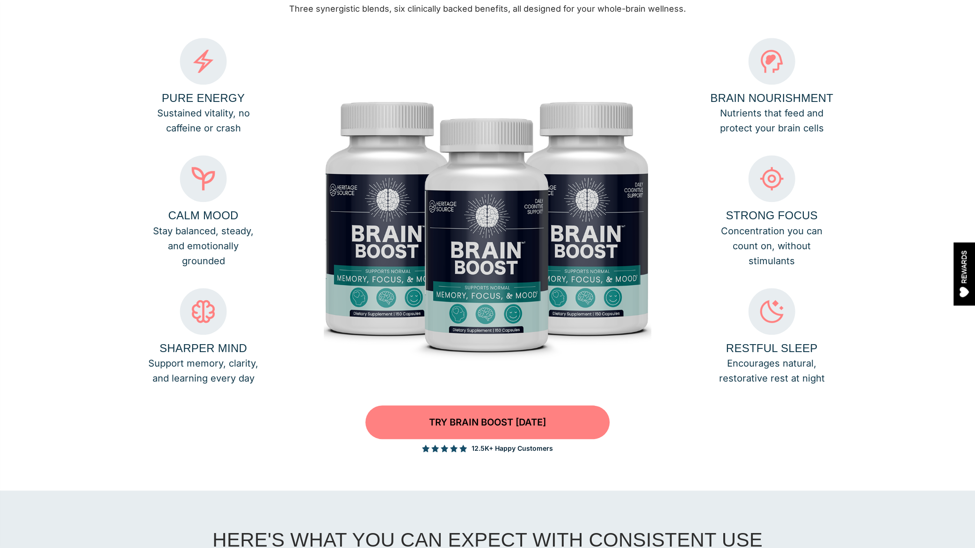
click at [780, 64] on icon at bounding box center [772, 61] width 22 height 23
drag, startPoint x: 817, startPoint y: 28, endPoint x: 706, endPoint y: 145, distance: 160.5
click at [706, 145] on div "SIX WAYS BRAIN BOOST WORKS FOR YOU Three synergistic blends, six clinically bac…" at bounding box center [488, 213] width 702 height 480
click at [744, 114] on p "Nutrients that feed and protect your brain cells" at bounding box center [772, 121] width 110 height 30
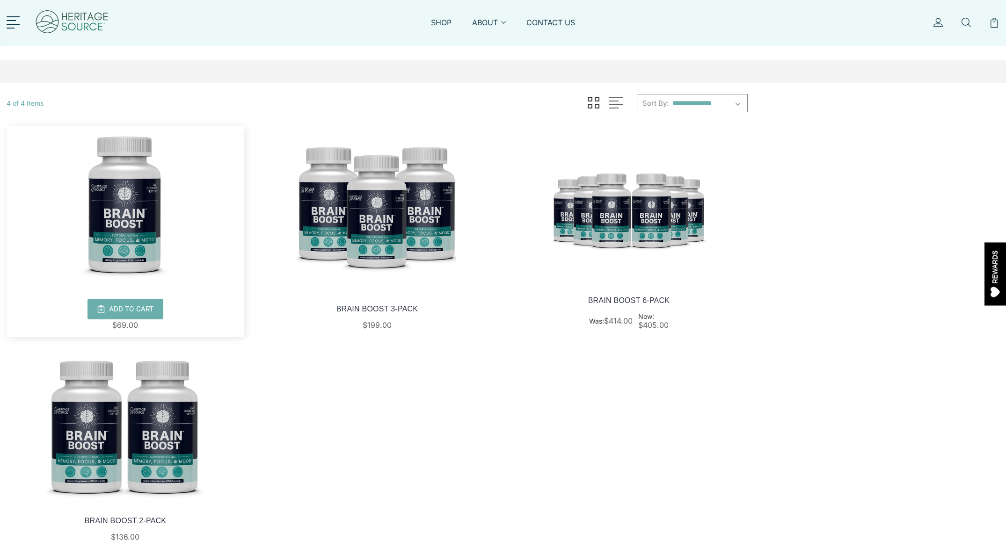
click at [141, 237] on img at bounding box center [126, 205] width 238 height 158
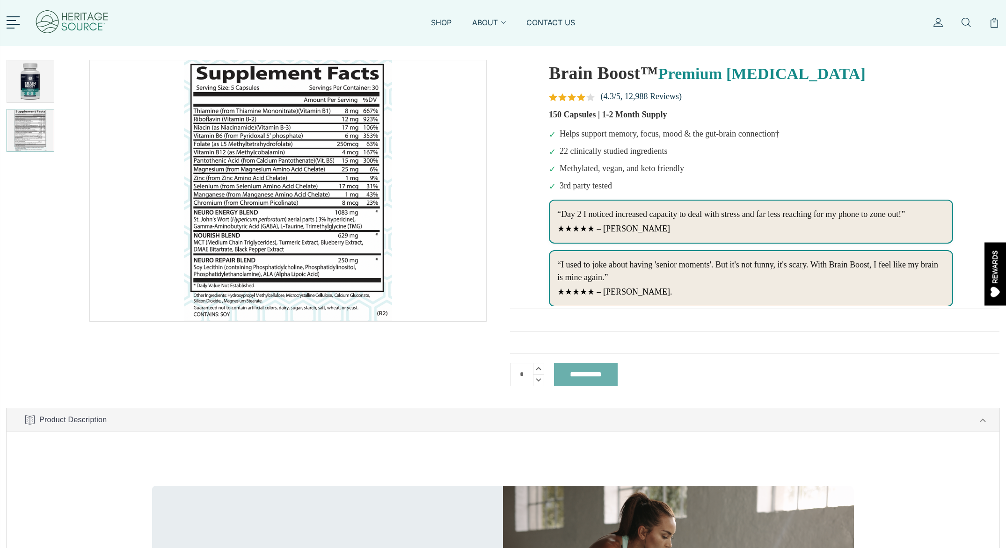
click at [26, 130] on img at bounding box center [30, 130] width 42 height 42
